Goal: Task Accomplishment & Management: Manage account settings

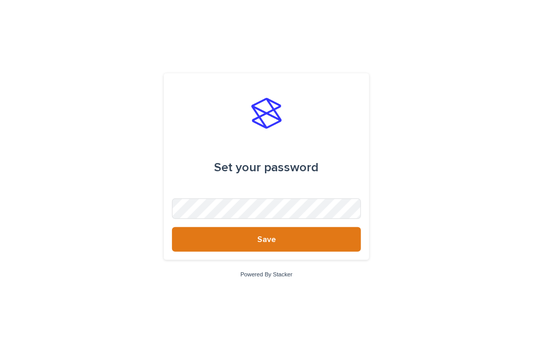
click at [284, 182] on div "Set your password" at bounding box center [266, 167] width 104 height 29
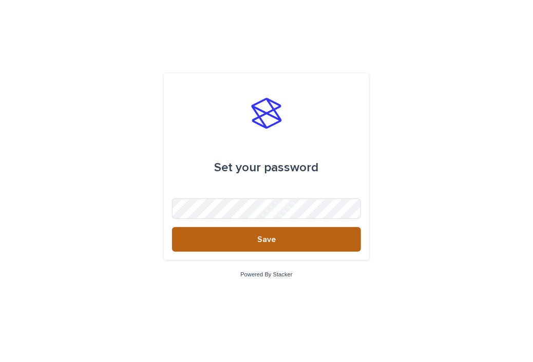
click at [268, 244] on button "Save" at bounding box center [266, 239] width 189 height 25
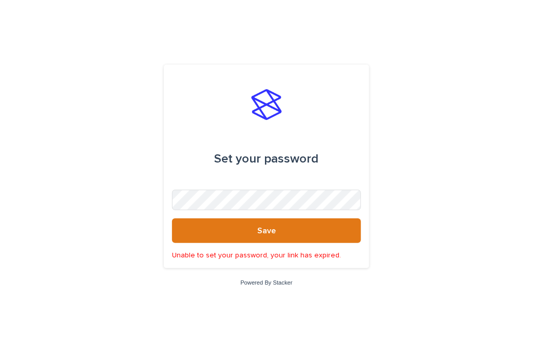
click at [254, 211] on form "Set your password Save Unable to set your password, your link has expired." at bounding box center [266, 166] width 189 height 187
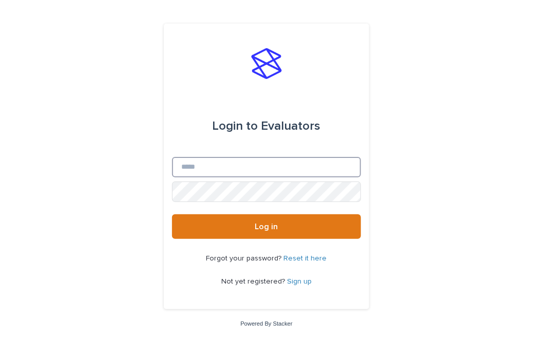
type input "**********"
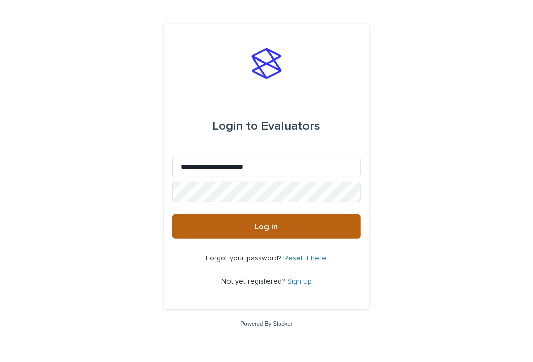
click at [204, 232] on button "Log in" at bounding box center [266, 226] width 189 height 25
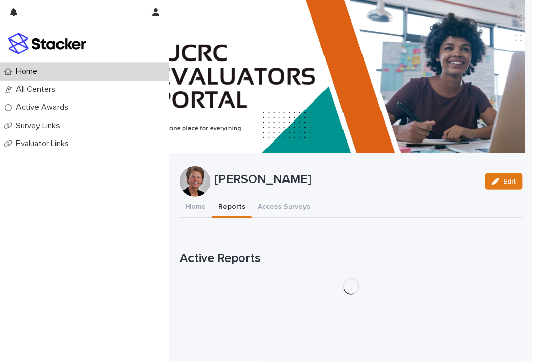
click at [231, 208] on button "Reports" at bounding box center [232, 208] width 40 height 22
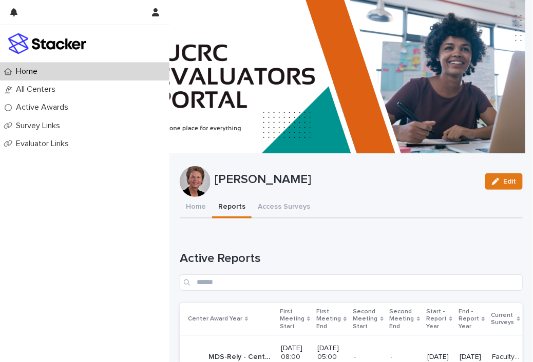
click at [280, 322] on p "First Meeting Start" at bounding box center [292, 319] width 25 height 26
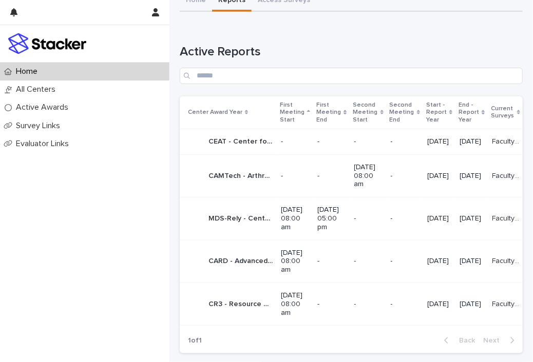
scroll to position [222, 0]
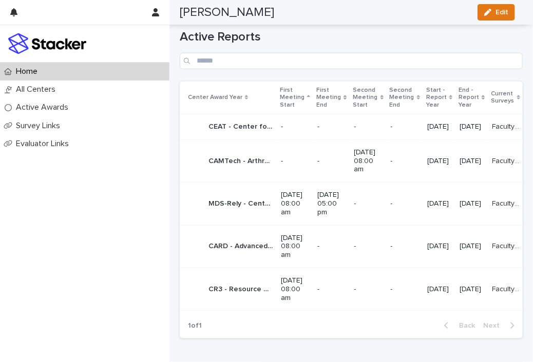
click at [281, 191] on p "08/26/2025 08:00 am" at bounding box center [295, 204] width 28 height 26
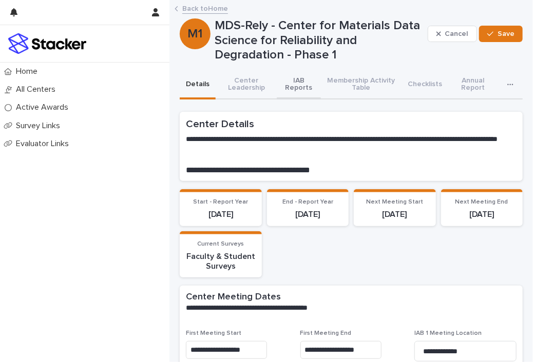
click at [299, 88] on button "IAB Reports" at bounding box center [299, 85] width 44 height 29
